Goal: Task Accomplishment & Management: Use online tool/utility

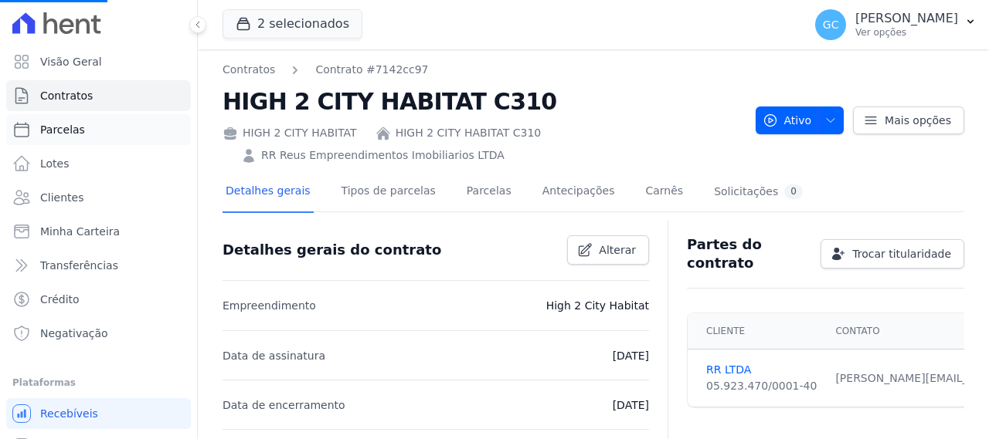
click at [80, 127] on link "Parcelas" at bounding box center [98, 129] width 185 height 31
select select
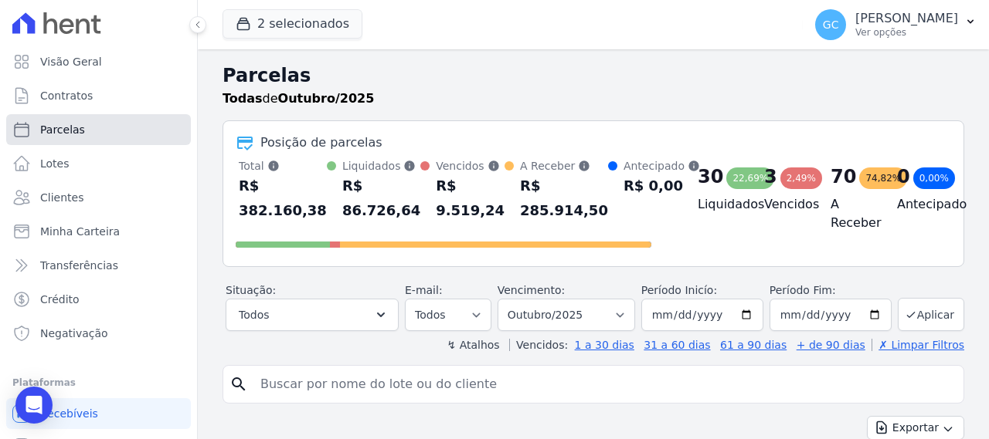
click at [76, 137] on link "Parcelas" at bounding box center [98, 129] width 185 height 31
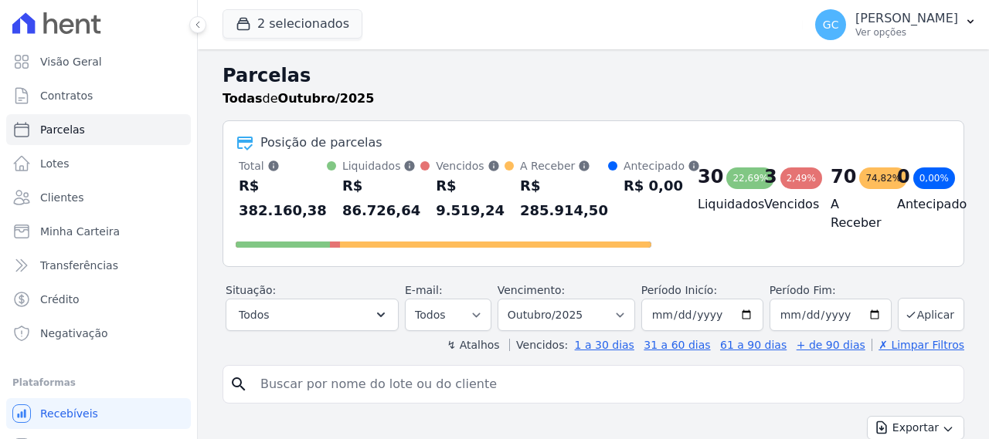
select select
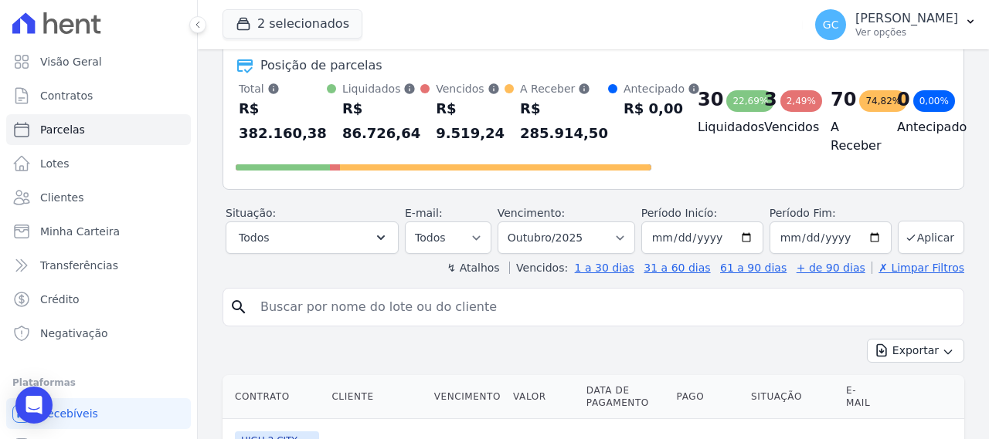
click at [518, 311] on input "search" at bounding box center [604, 307] width 706 height 31
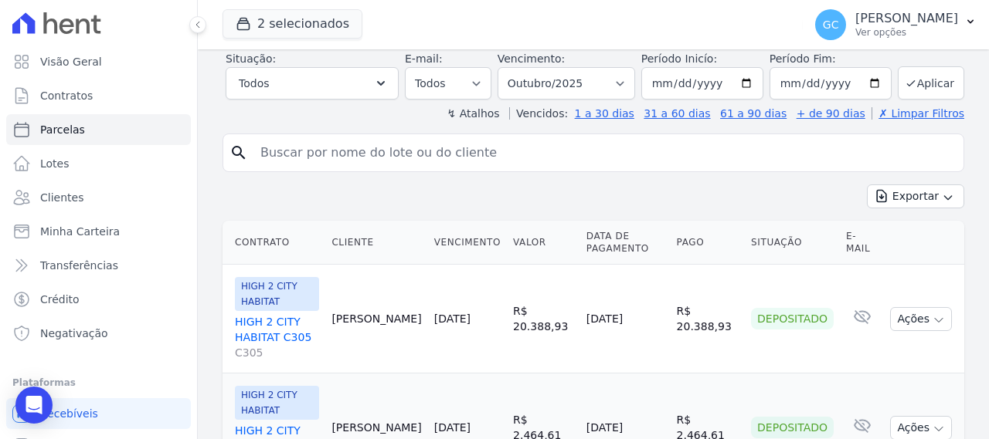
click at [470, 148] on input "search" at bounding box center [604, 152] width 706 height 31
type input "c604"
select select
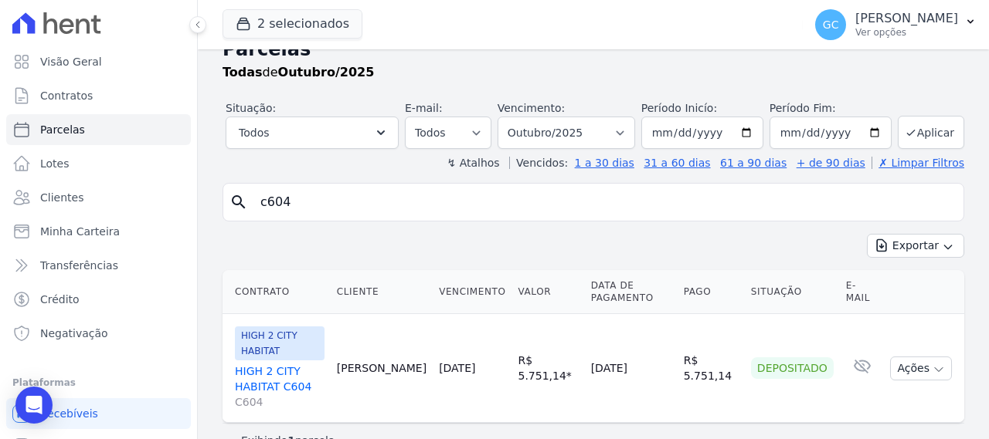
scroll to position [39, 0]
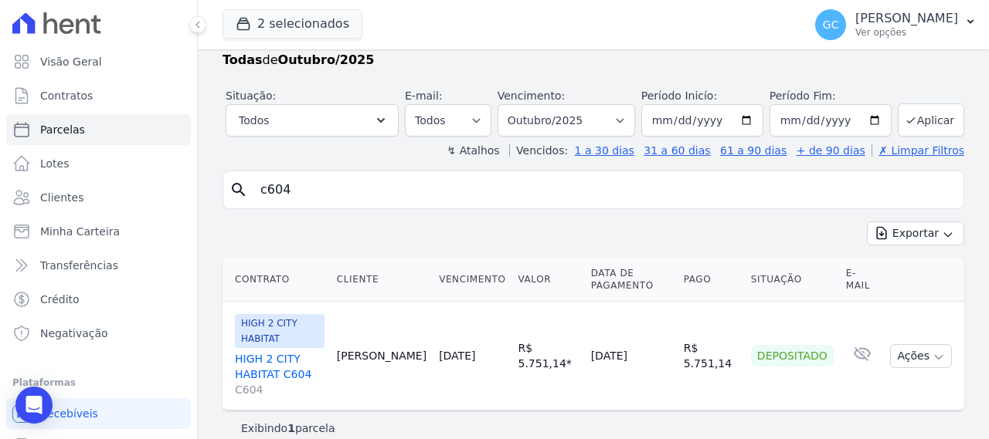
click at [512, 365] on td "R$ 5.751,14 * Corrigido com inccm de [DATE]" at bounding box center [548, 356] width 73 height 109
click at [297, 331] on div "HIGH 2 CITY HABITAT HIGH 2 CITY HABITAT C604 C604" at bounding box center [280, 355] width 90 height 83
click at [655, 345] on td "[DATE]" at bounding box center [631, 356] width 93 height 109
click at [719, 344] on td "R$ 5.751,14" at bounding box center [710, 356] width 67 height 109
click at [769, 325] on td "Depositado" at bounding box center [792, 356] width 95 height 109
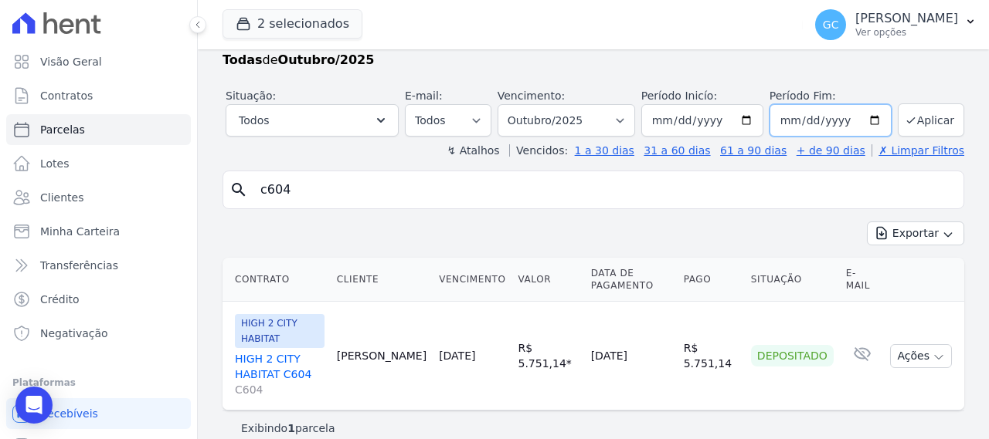
click at [868, 120] on input "[DATE]" at bounding box center [830, 120] width 122 height 32
click at [717, 124] on input "[DATE]" at bounding box center [702, 120] width 122 height 32
click at [752, 120] on input "[DATE]" at bounding box center [702, 120] width 122 height 32
click at [744, 117] on input "[DATE]" at bounding box center [702, 120] width 122 height 32
click at [867, 120] on input "[DATE]" at bounding box center [830, 120] width 122 height 32
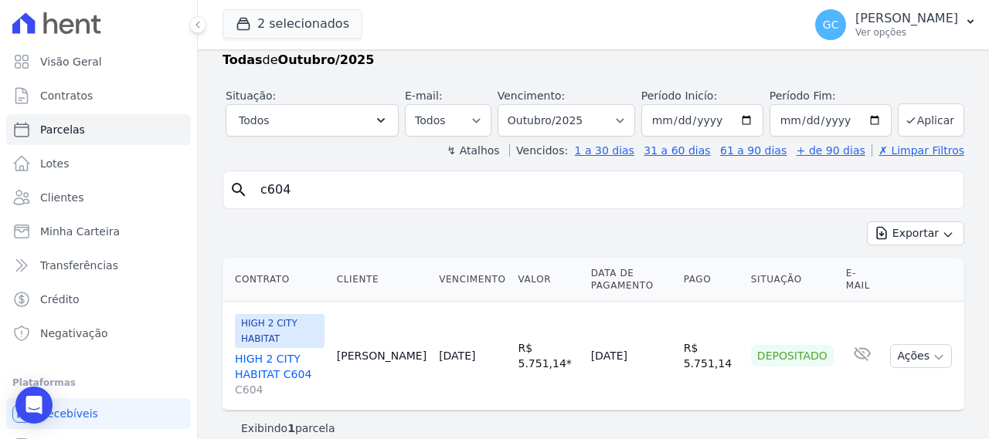
click at [678, 216] on div "search c604 Exportar Exportar PDF Exportar CSV Contrato Cliente Vencimento [GEO…" at bounding box center [592, 308] width 741 height 275
click at [77, 193] on span "Clientes" at bounding box center [61, 197] width 43 height 15
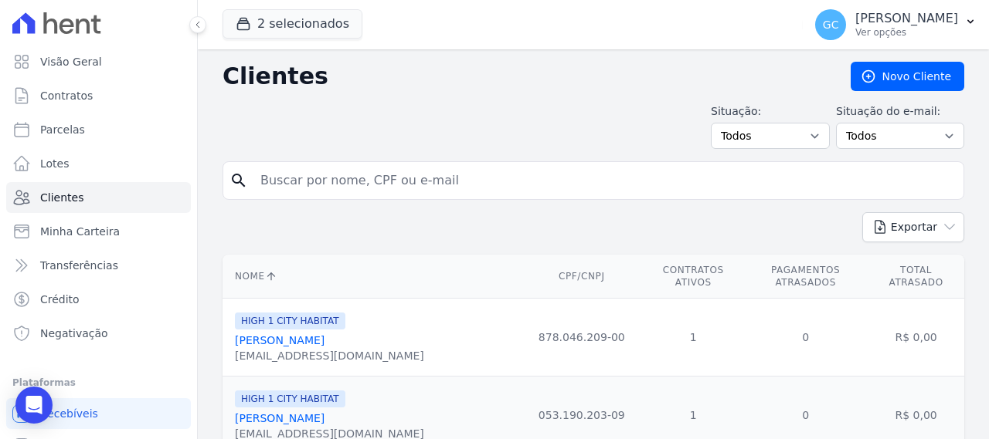
click at [414, 173] on input "search" at bounding box center [604, 180] width 706 height 31
click at [953, 35] on p "Ver opções" at bounding box center [906, 32] width 103 height 12
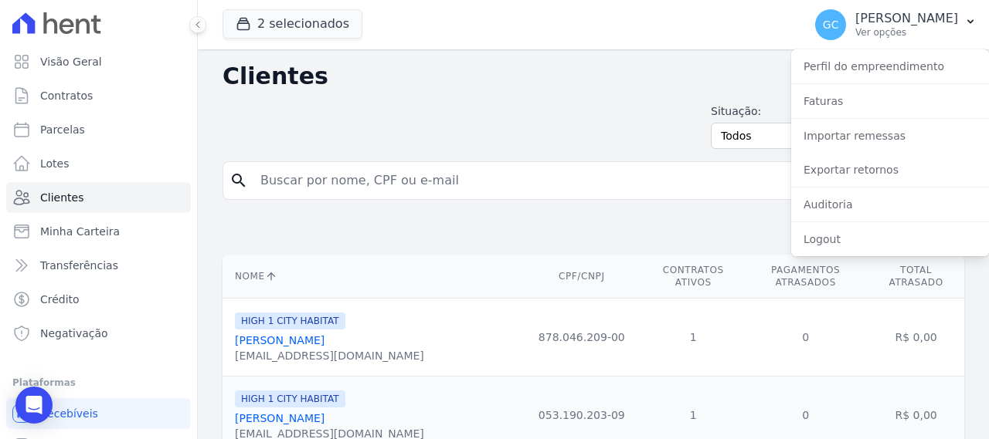
click at [430, 176] on input "search" at bounding box center [604, 180] width 706 height 31
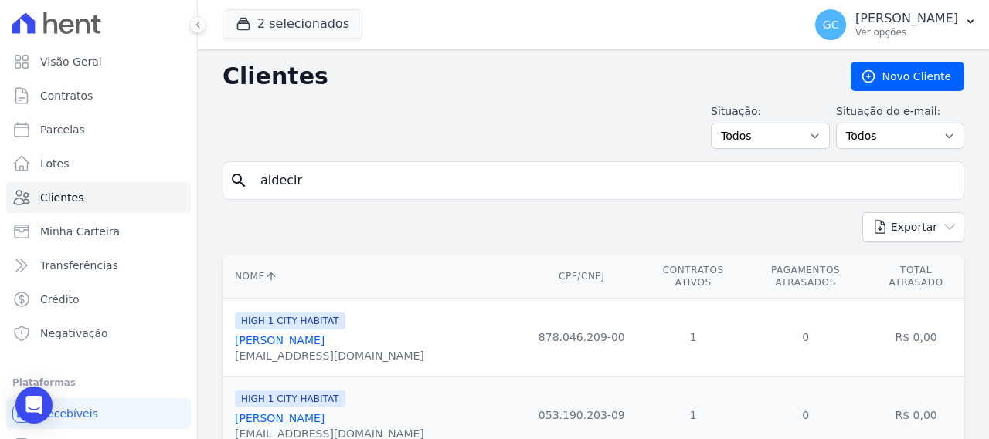
type input "aldecir"
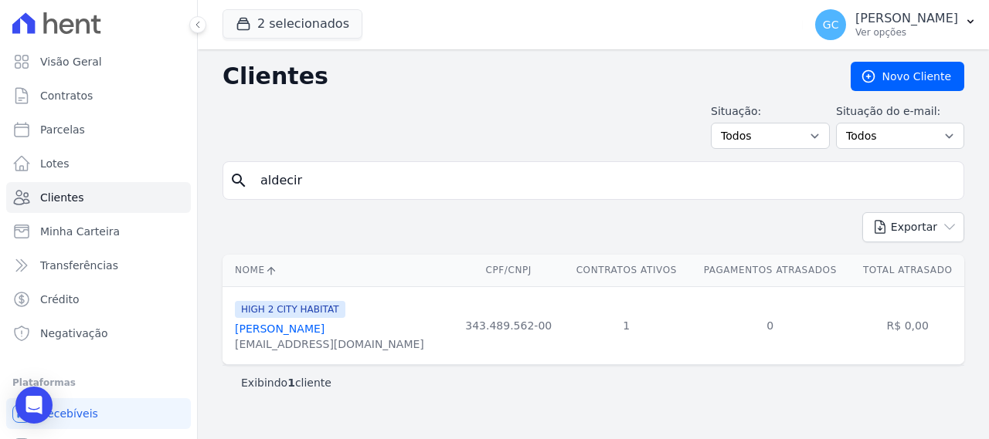
click at [660, 315] on td "1" at bounding box center [626, 326] width 126 height 78
click at [453, 321] on td "343.489.562-00" at bounding box center [508, 326] width 110 height 78
click at [305, 327] on link "[PERSON_NAME]" at bounding box center [280, 329] width 90 height 12
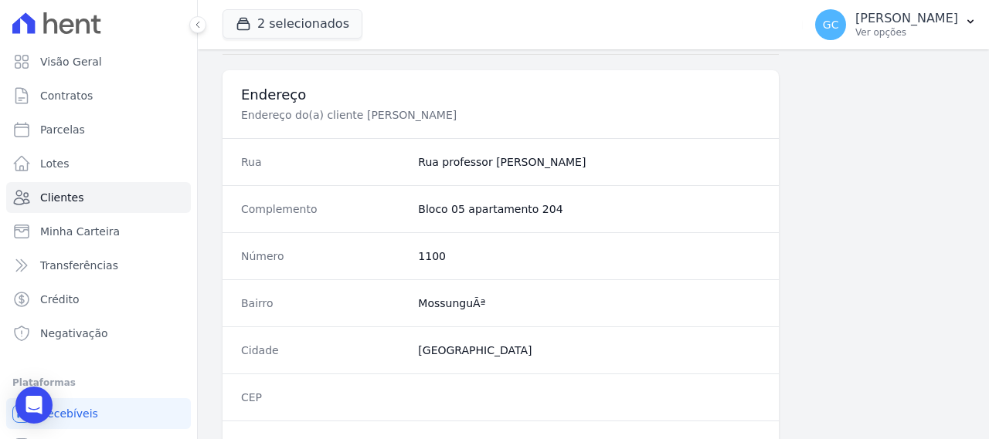
scroll to position [1010, 0]
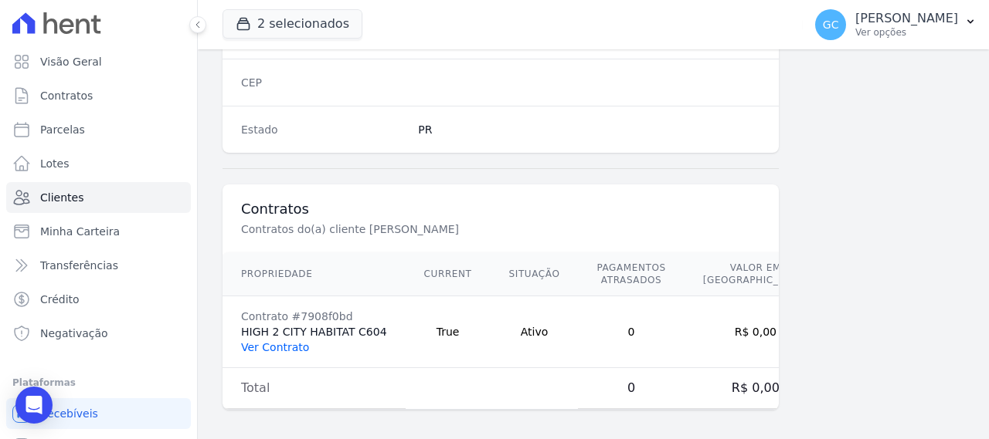
click at [285, 341] on link "Ver Contrato" at bounding box center [275, 347] width 68 height 12
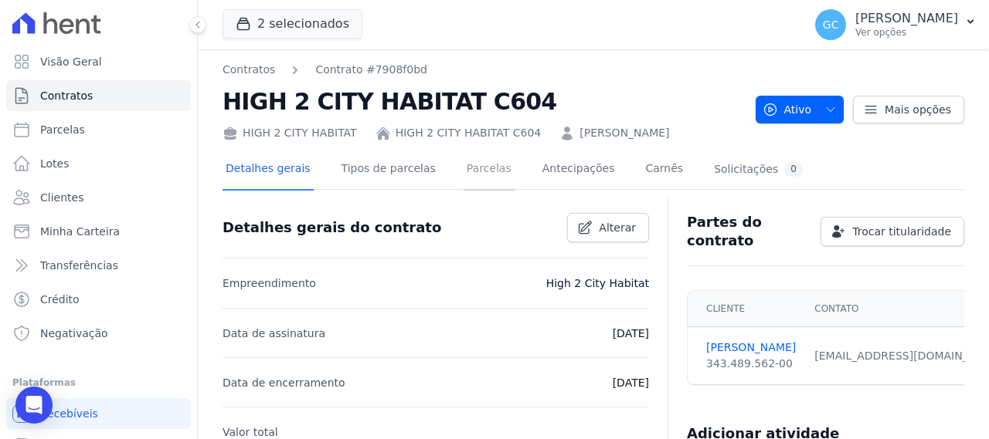
click at [463, 171] on link "Parcelas" at bounding box center [488, 170] width 51 height 41
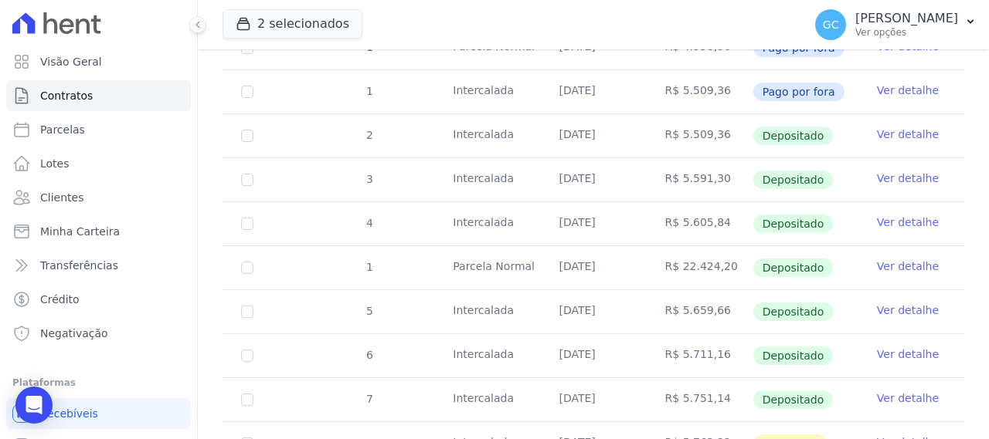
scroll to position [460, 0]
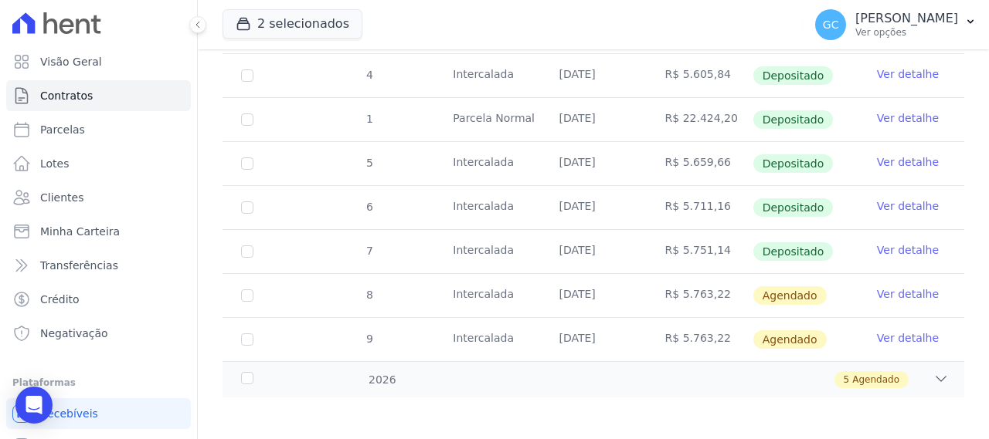
click at [904, 294] on link "Ver detalhe" at bounding box center [908, 294] width 62 height 15
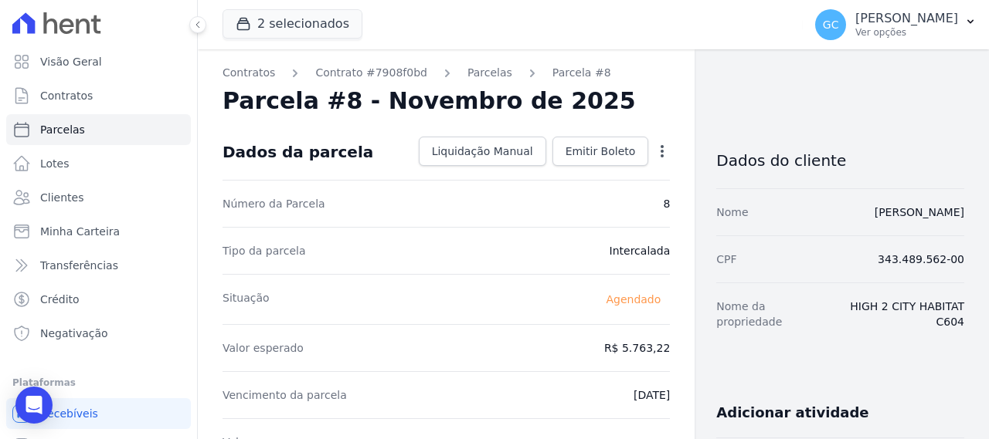
click at [657, 153] on icon "button" at bounding box center [661, 151] width 15 height 15
click at [588, 194] on link "Antecipar" at bounding box center [596, 200] width 136 height 28
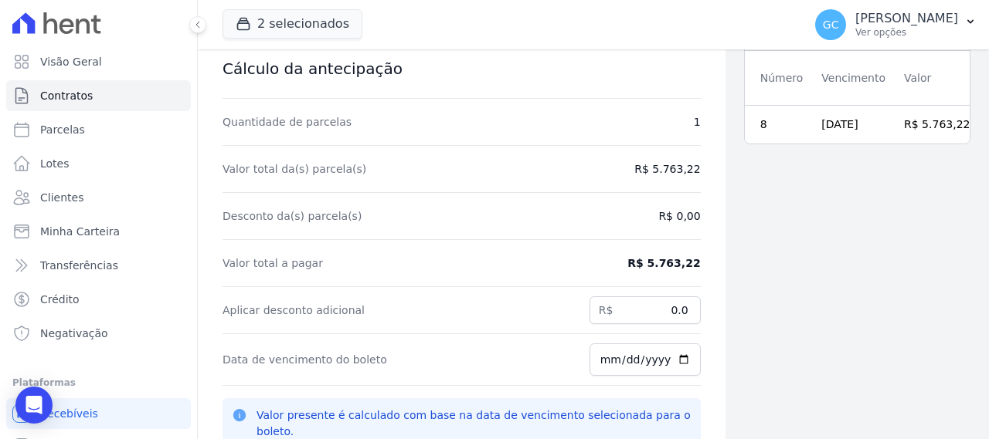
scroll to position [49, 0]
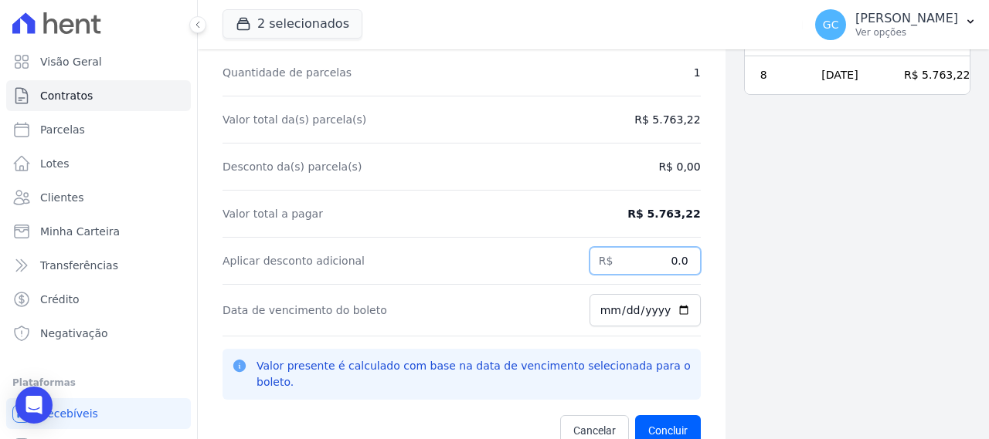
click at [646, 256] on input "0.0" at bounding box center [644, 261] width 111 height 28
type input "41.73"
click at [670, 314] on input "[DATE]" at bounding box center [644, 310] width 111 height 32
click at [667, 310] on input "[DATE]" at bounding box center [644, 310] width 111 height 32
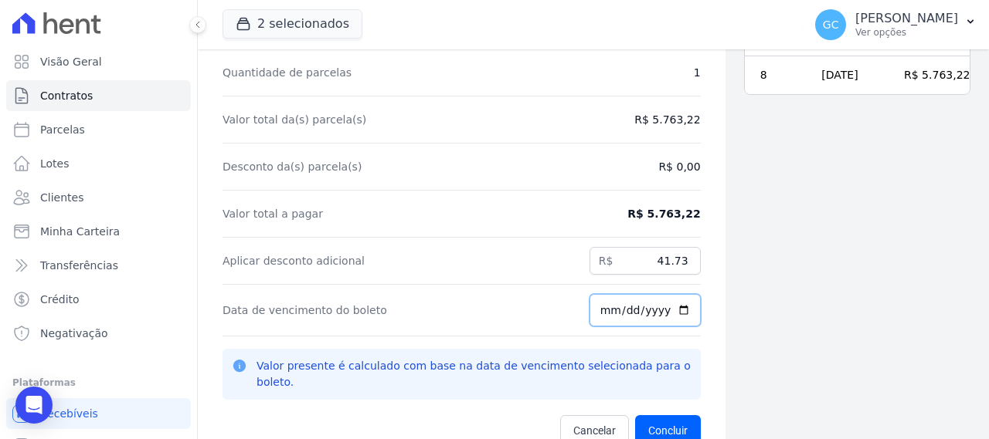
type input "[DATE]"
click at [658, 416] on button "Concluir" at bounding box center [668, 431] width 66 height 31
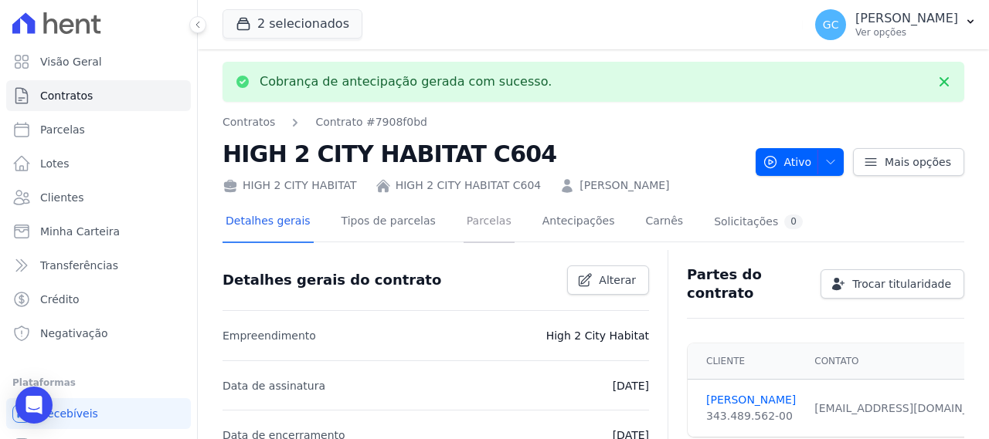
click at [467, 219] on link "Parcelas" at bounding box center [488, 222] width 51 height 41
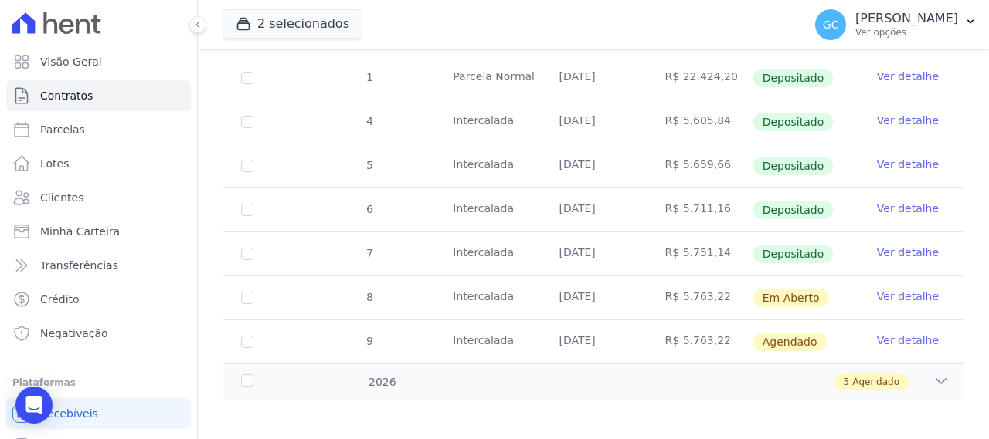
scroll to position [460, 0]
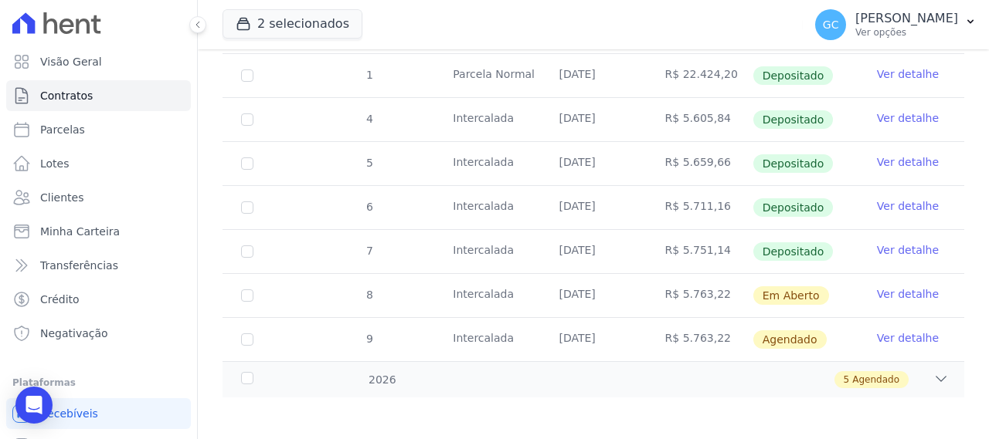
click at [882, 287] on link "Ver detalhe" at bounding box center [908, 294] width 62 height 15
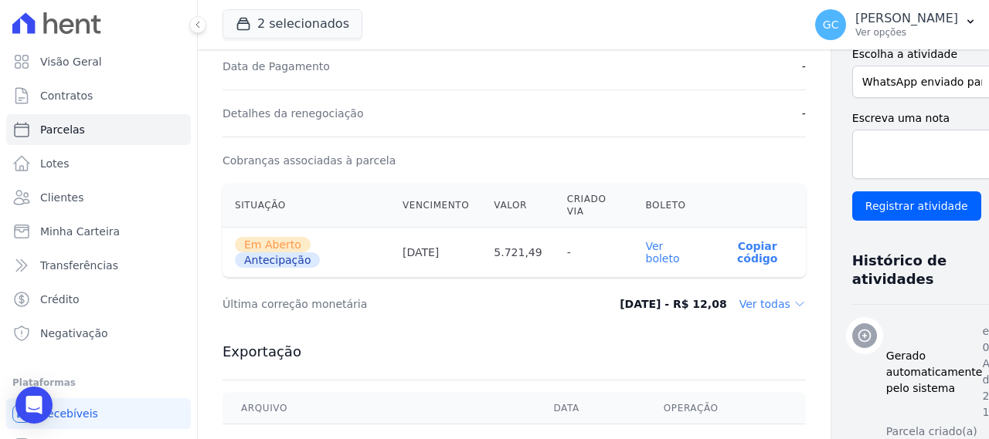
scroll to position [463, 0]
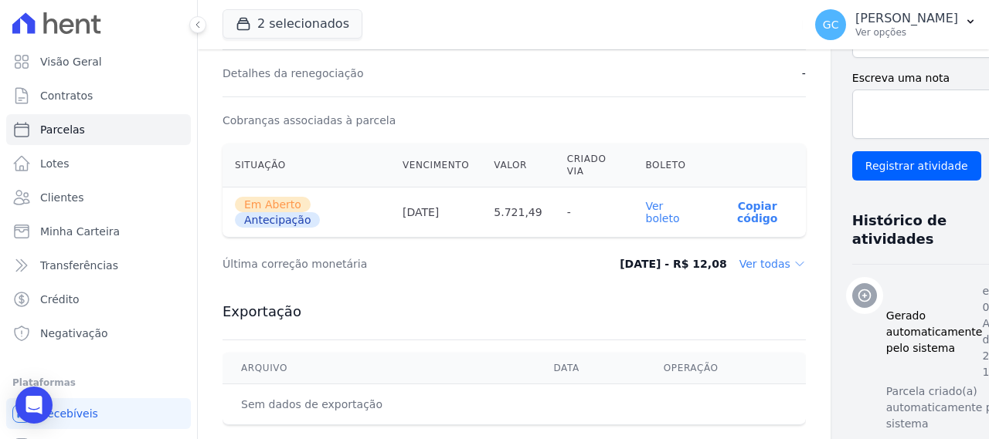
click at [646, 209] on link "Ver boleto" at bounding box center [663, 212] width 34 height 25
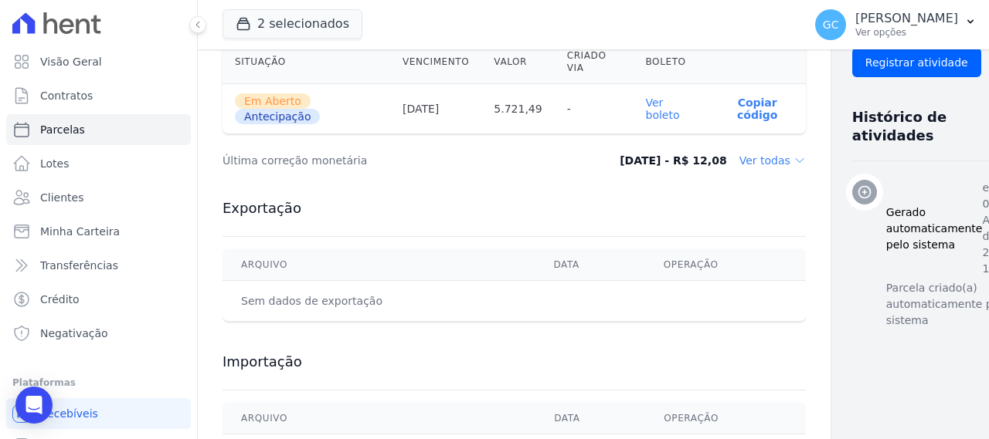
scroll to position [410, 0]
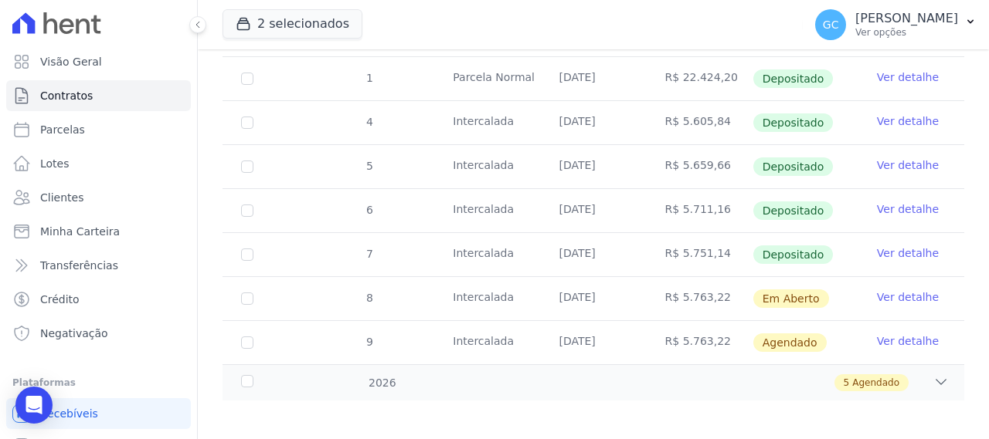
scroll to position [460, 0]
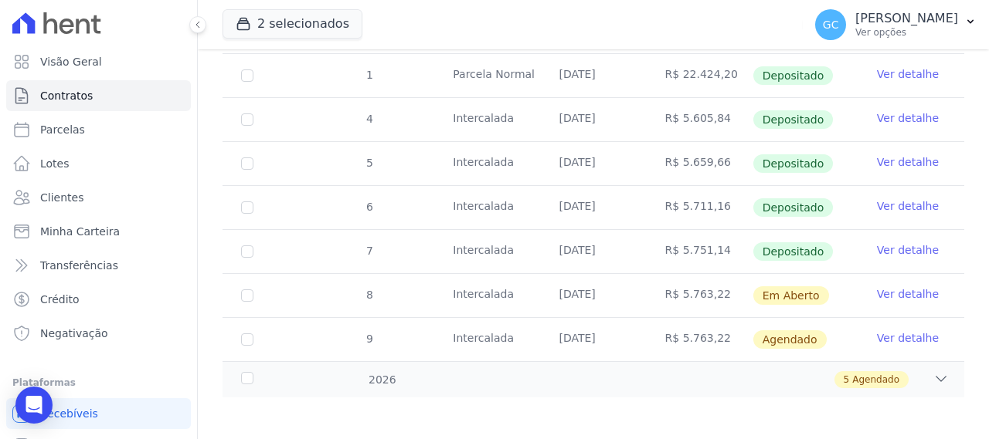
click at [769, 398] on div "Parcelas do contrato 0 selecionada(s) [GEOGRAPHIC_DATA] [GEOGRAPHIC_DATA] Reneg…" at bounding box center [592, 77] width 741 height 671
click at [890, 295] on link "Ver detalhe" at bounding box center [908, 294] width 62 height 15
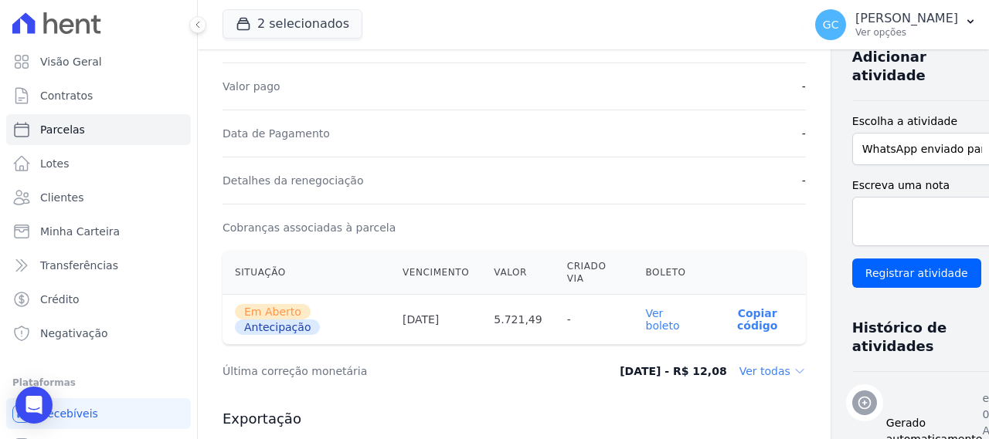
scroll to position [386, 0]
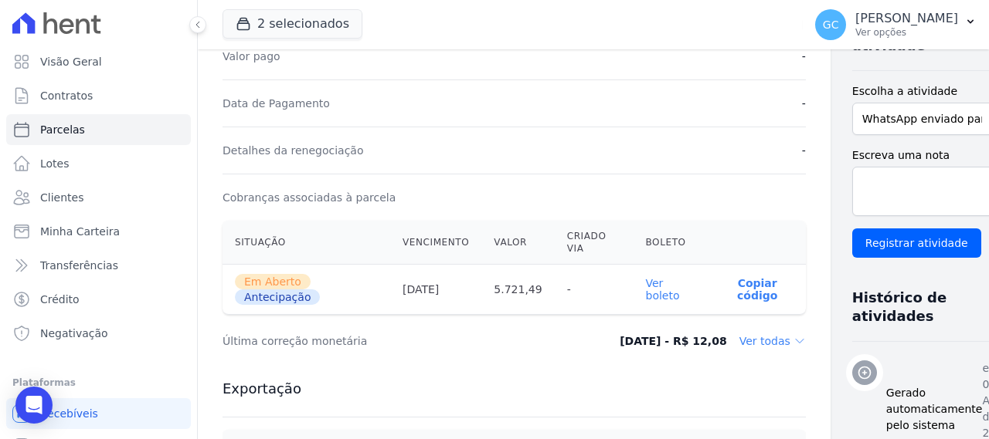
click at [739, 345] on dd "Ver todas" at bounding box center [772, 341] width 66 height 15
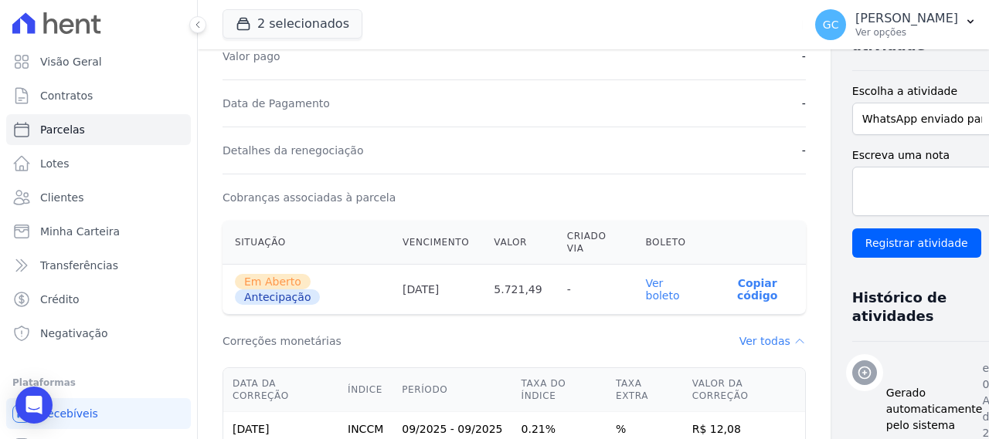
click at [646, 289] on link "Ver boleto" at bounding box center [663, 289] width 34 height 25
